Goal: Book appointment/travel/reservation

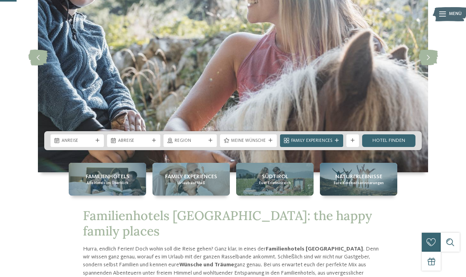
scroll to position [98, 0]
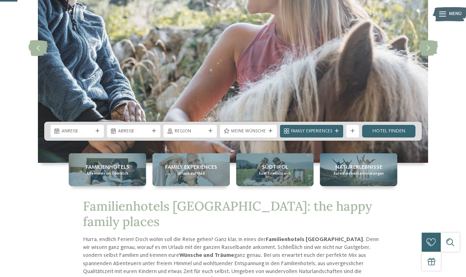
click at [71, 134] on div "Anreise" at bounding box center [77, 130] width 34 height 7
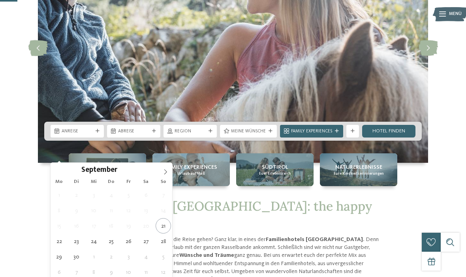
type div "28.09.2025"
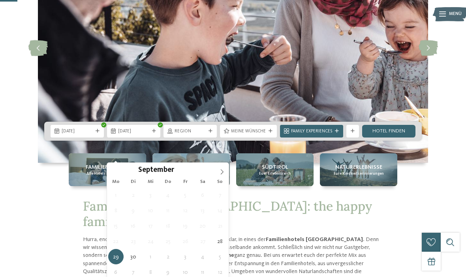
click at [220, 176] on span at bounding box center [221, 169] width 13 height 13
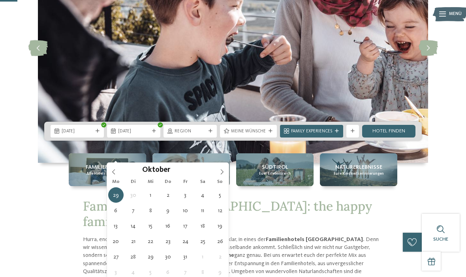
type div "[DATE]"
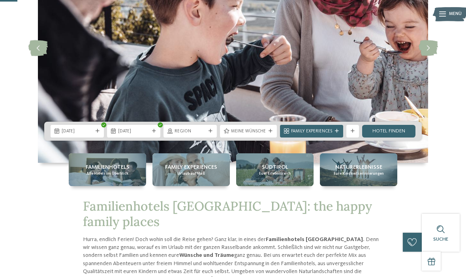
click at [269, 137] on div "Meine Wünsche" at bounding box center [248, 131] width 57 height 13
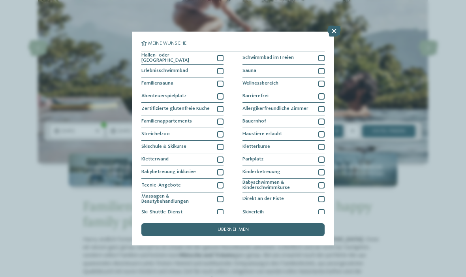
click at [324, 69] on div at bounding box center [321, 71] width 6 height 6
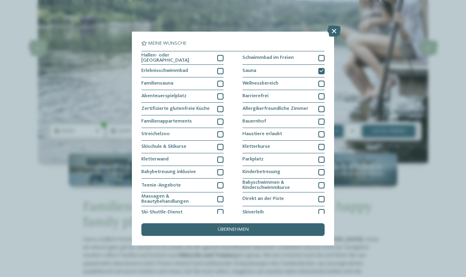
click at [280, 223] on div "übernehmen" at bounding box center [232, 229] width 183 height 13
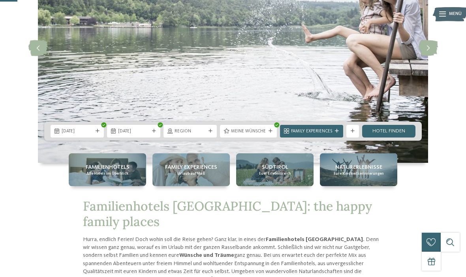
click at [391, 137] on link "Hotel finden" at bounding box center [388, 131] width 53 height 13
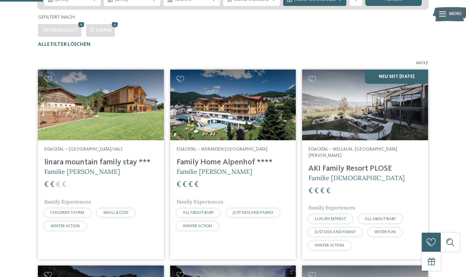
scroll to position [152, 0]
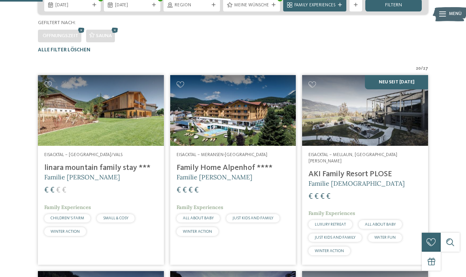
click at [138, 139] on img at bounding box center [101, 110] width 126 height 71
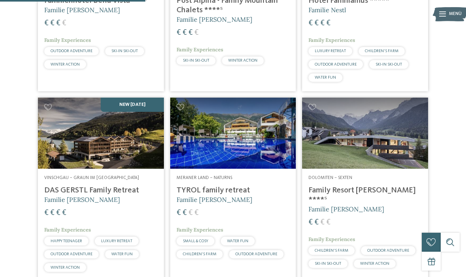
scroll to position [516, 0]
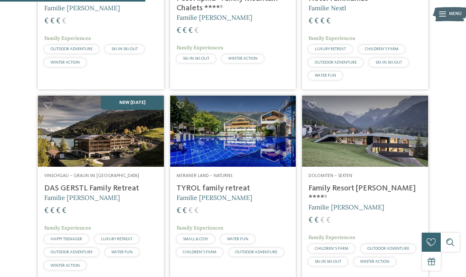
click at [352, 150] on img at bounding box center [365, 130] width 126 height 71
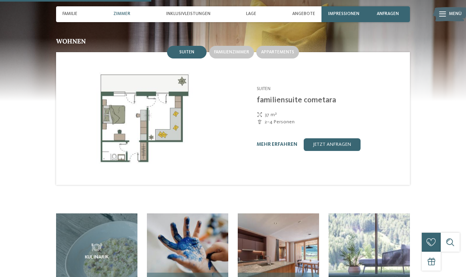
scroll to position [629, 0]
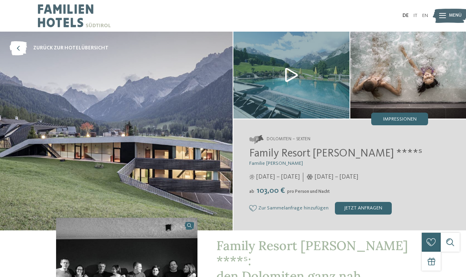
click at [21, 51] on icon at bounding box center [17, 48] width 17 height 14
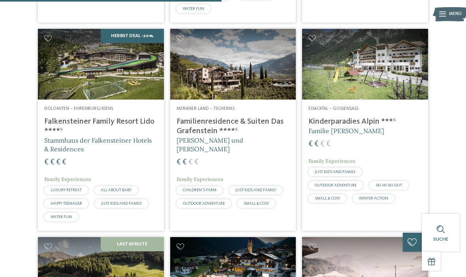
scroll to position [799, 0]
